Goal: Information Seeking & Learning: Understand process/instructions

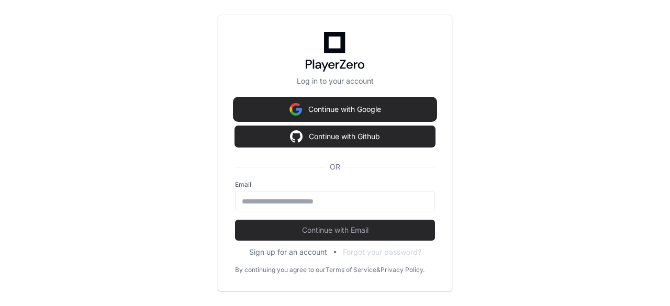
click at [364, 105] on button "Continue with Google" at bounding box center [335, 109] width 200 height 21
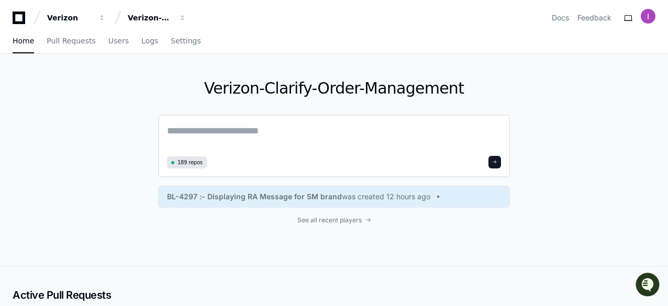
click at [308, 142] on textarea at bounding box center [334, 138] width 334 height 29
paste textarea "**********"
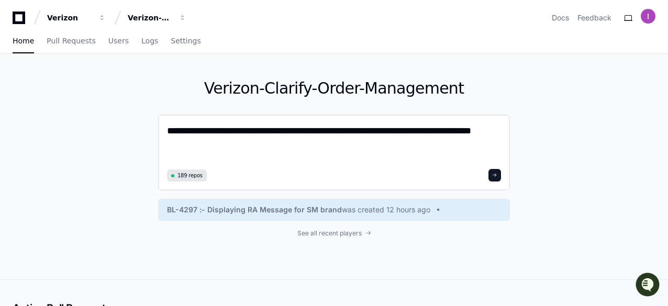
type textarea "**********"
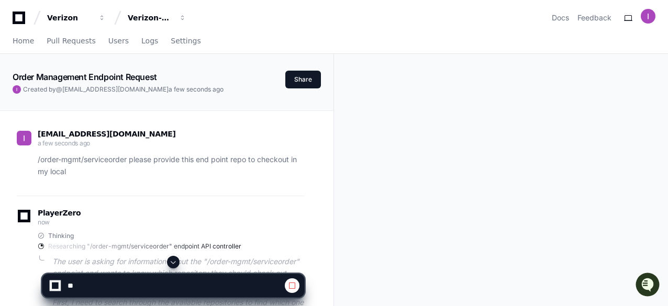
click at [173, 259] on span at bounding box center [173, 262] width 8 height 8
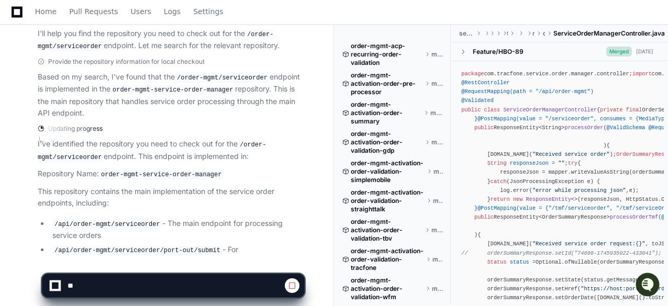
scroll to position [299, 0]
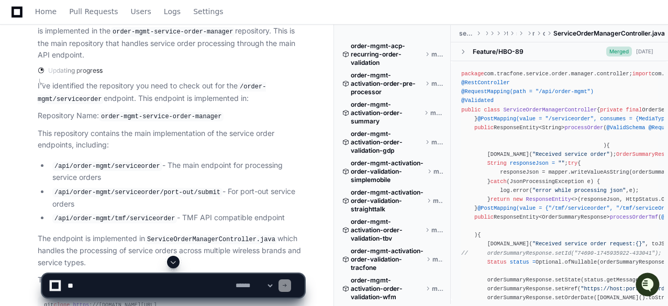
click at [140, 132] on p "This repository contains the main implementation of the service order endpoints…" at bounding box center [171, 140] width 266 height 24
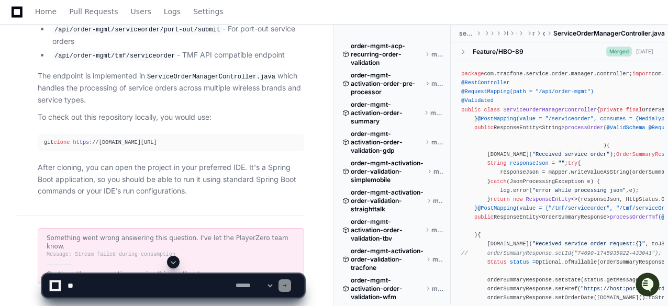
scroll to position [441, 0]
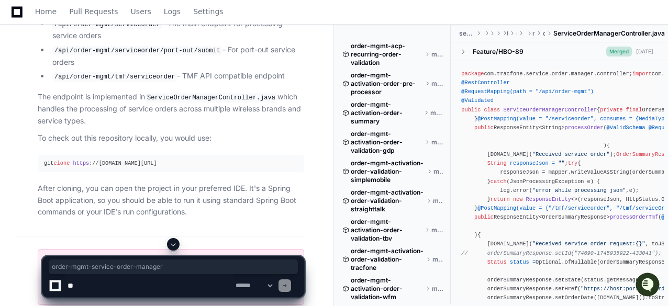
drag, startPoint x: 165, startPoint y: 159, endPoint x: 260, endPoint y: 156, distance: 94.8
click at [260, 159] on div "git clone https ://github.com/tracfonedev/order-mgmt-service-order-manager.git" at bounding box center [171, 163] width 254 height 9
copy div "order-mgmt-service-order-manager"
click at [179, 183] on p "After cloning, you can open the project in your preferred IDE. It's a Spring Bo…" at bounding box center [171, 201] width 266 height 36
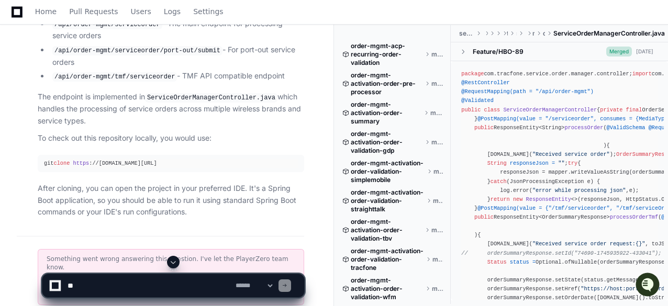
click at [174, 262] on span at bounding box center [173, 262] width 8 height 8
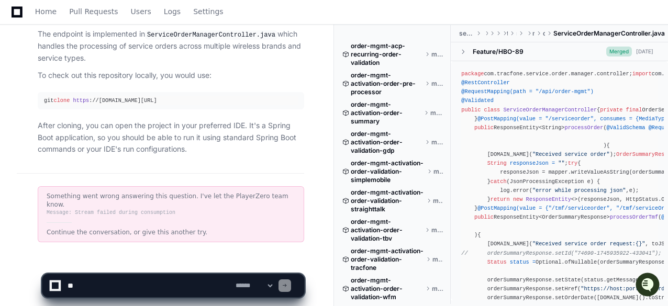
click at [179, 128] on p "After cloning, you can open the project in your preferred IDE. It's a Spring Bo…" at bounding box center [171, 138] width 266 height 36
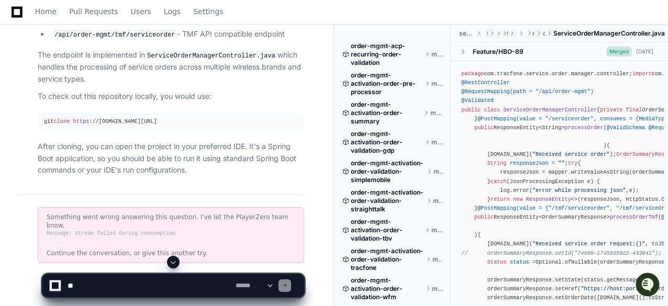
scroll to position [462, 0]
